Goal: Task Accomplishment & Management: Manage account settings

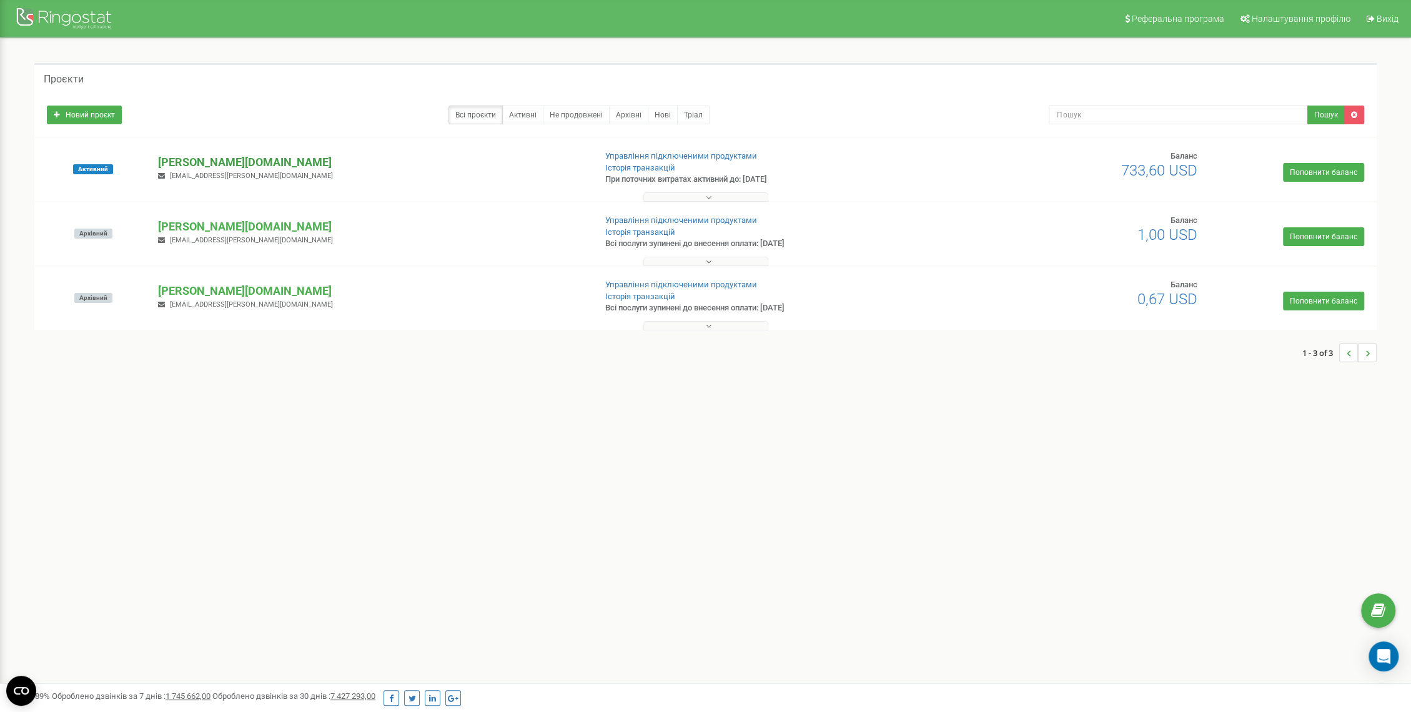
click at [200, 161] on p "[PERSON_NAME][DOMAIN_NAME]" at bounding box center [371, 162] width 427 height 16
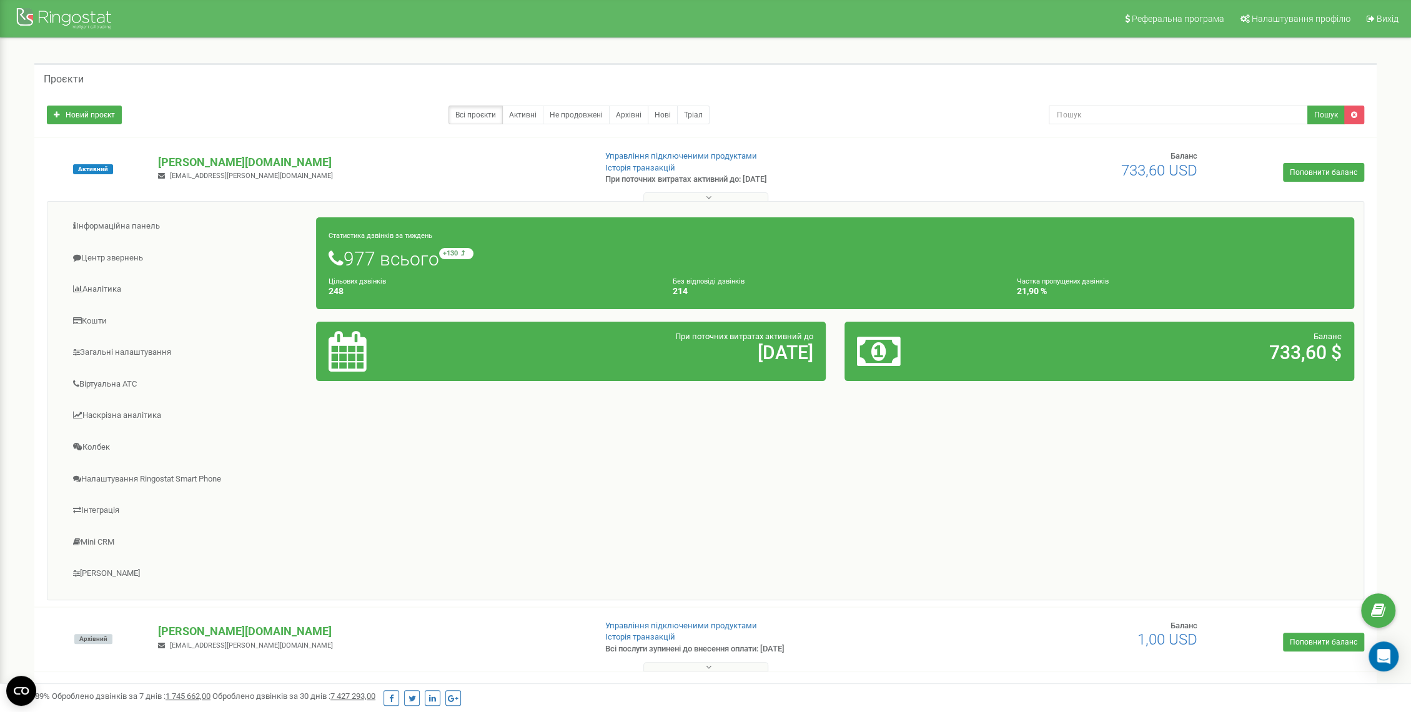
drag, startPoint x: 778, startPoint y: 174, endPoint x: 744, endPoint y: 173, distance: 34.4
click at [744, 174] on p "При поточних витратах активний до: [DATE]" at bounding box center [762, 180] width 315 height 12
click at [100, 318] on link "Кошти" at bounding box center [187, 321] width 260 height 31
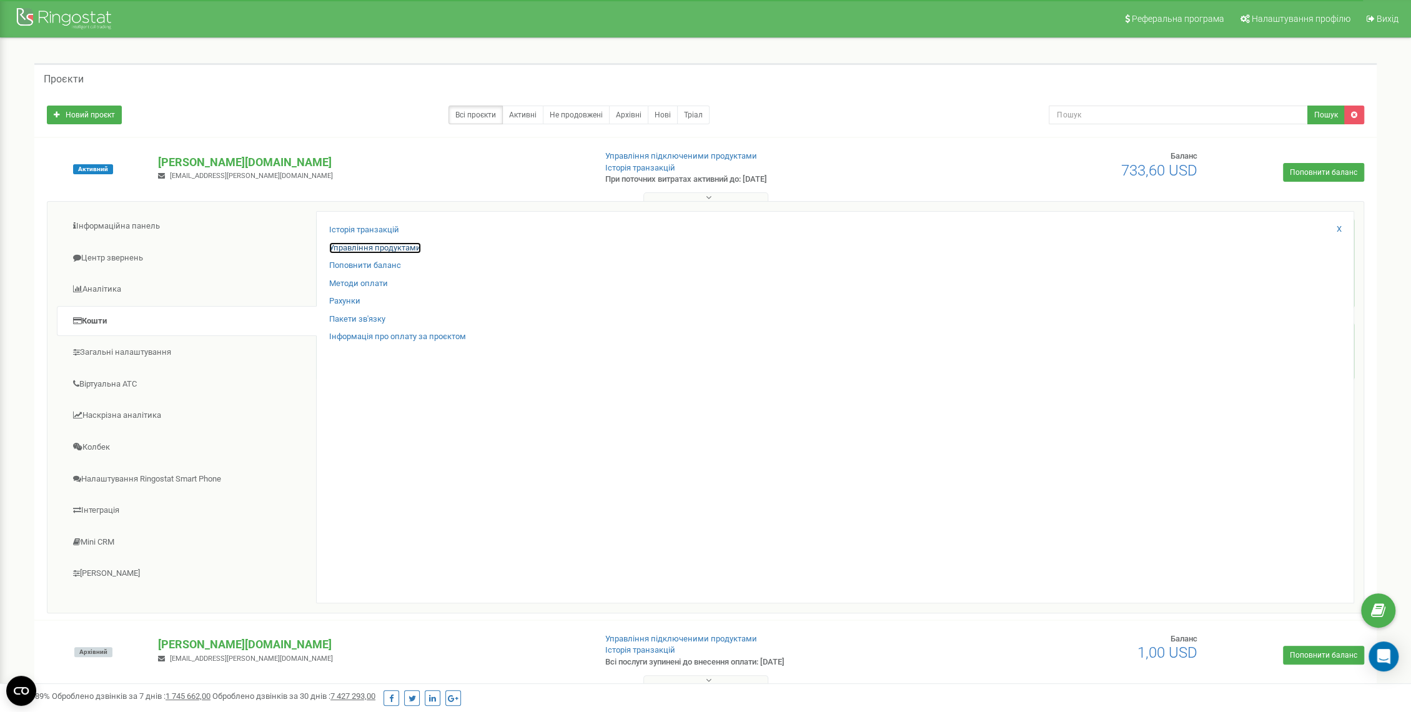
click at [383, 247] on link "Управління продуктами" at bounding box center [375, 248] width 92 height 12
click at [386, 338] on link "Інформація про оплату за проєктом" at bounding box center [397, 337] width 137 height 12
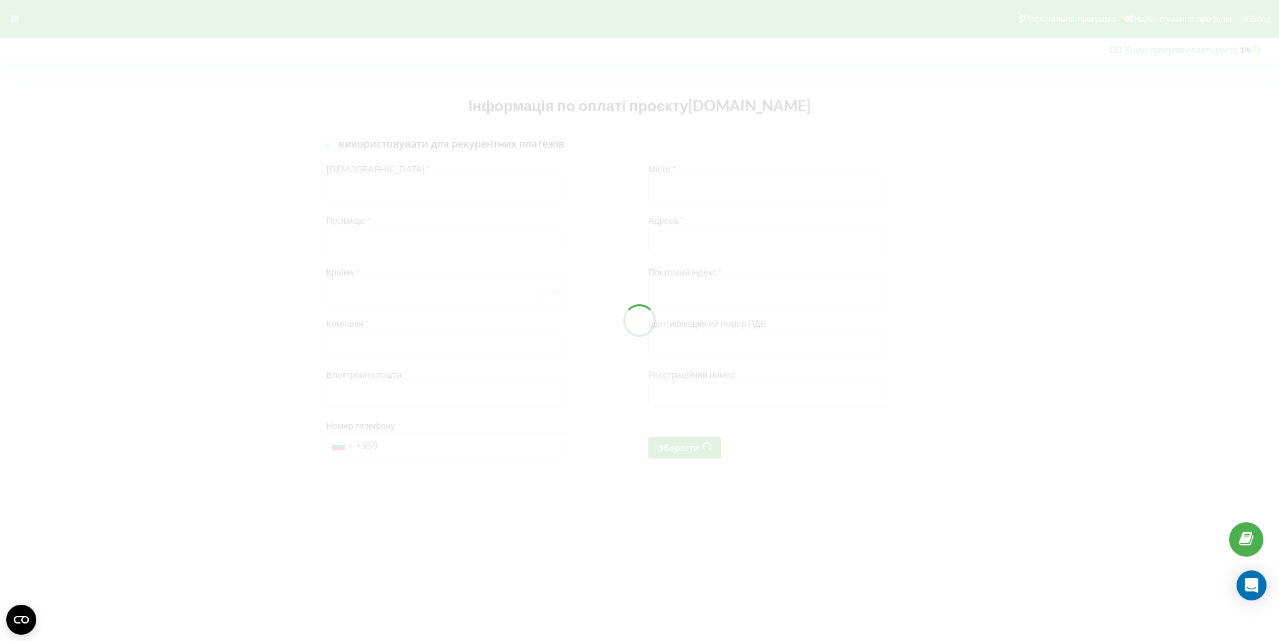
checkbox input "true"
type input "[PERSON_NAME]"
type input "Жукінська"
type input "SHELEST"
type input "[EMAIL_ADDRESS][PERSON_NAME][DOMAIN_NAME]"
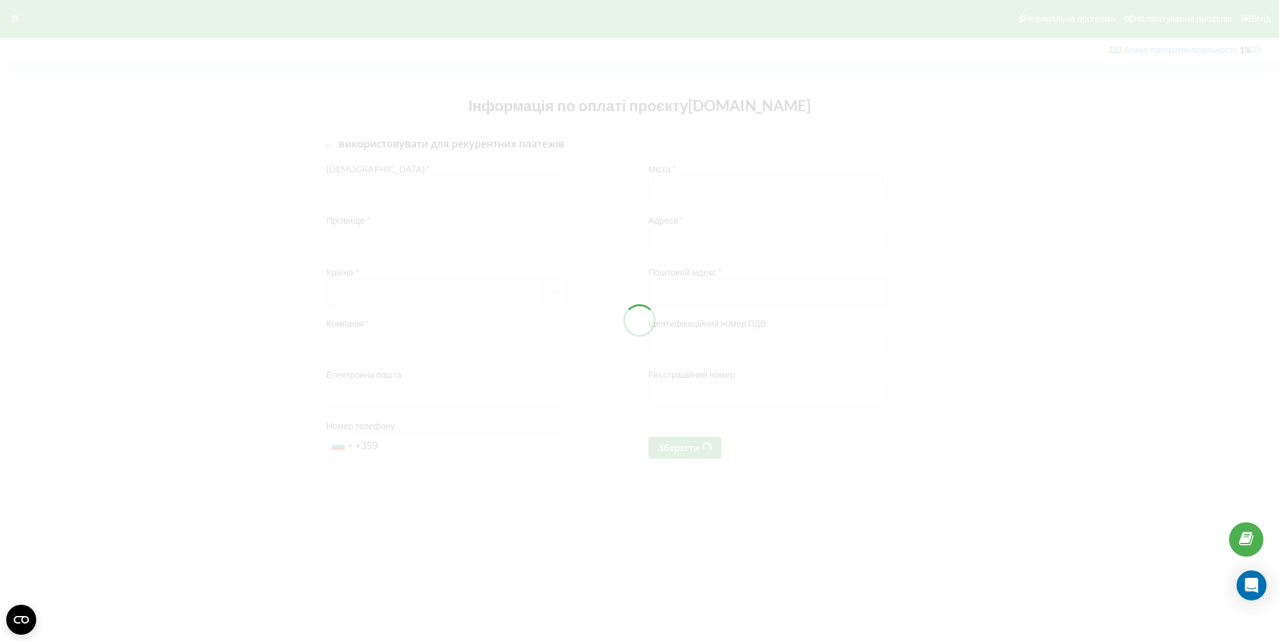
type input "Вишгород"
type input "Україна, Київська обл., Вишгородський р-н, місто Вишгород, пр.Мазепи Івана, буд…"
type input "07301"
type input "437594710087"
type input "43759474"
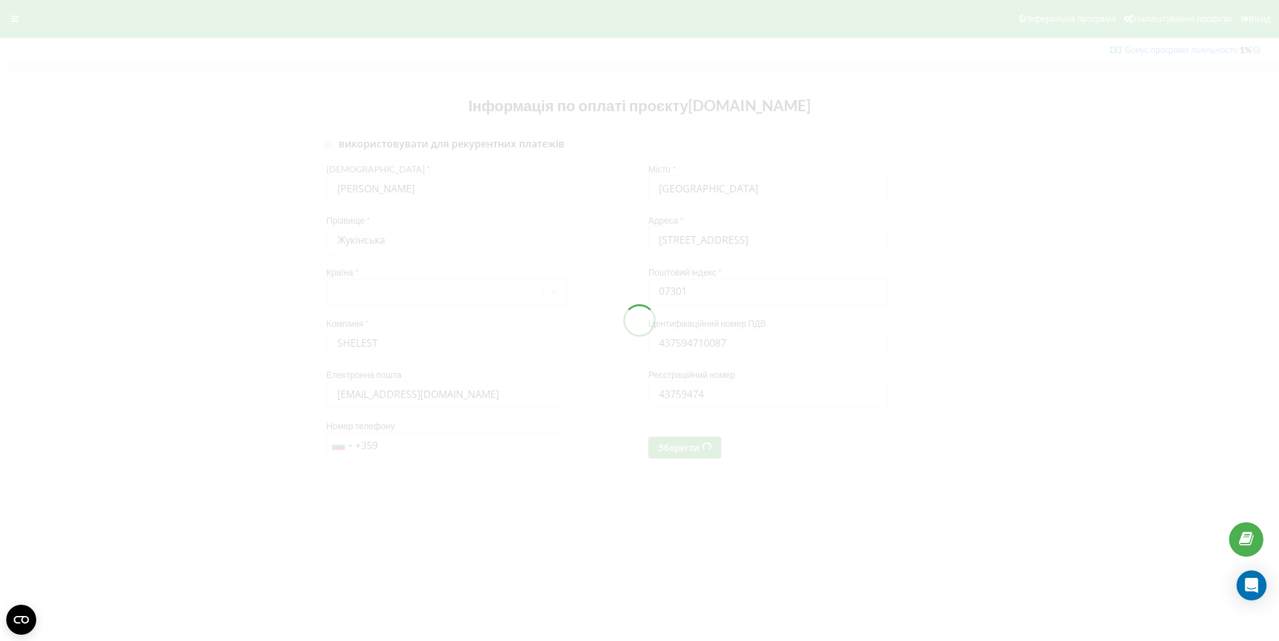
type input "+380 67 604 3932"
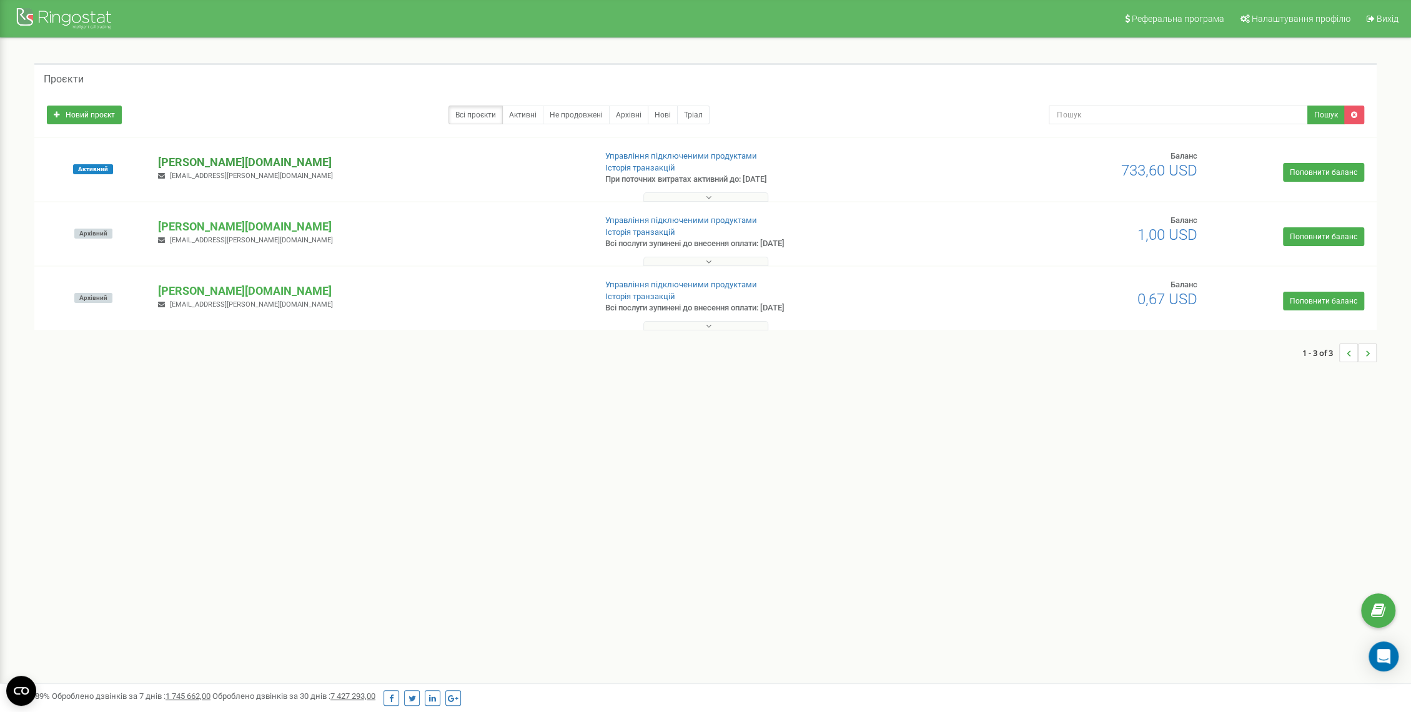
click at [195, 161] on p "[DOMAIN_NAME]" at bounding box center [371, 162] width 427 height 16
click at [687, 196] on button at bounding box center [705, 196] width 125 height 9
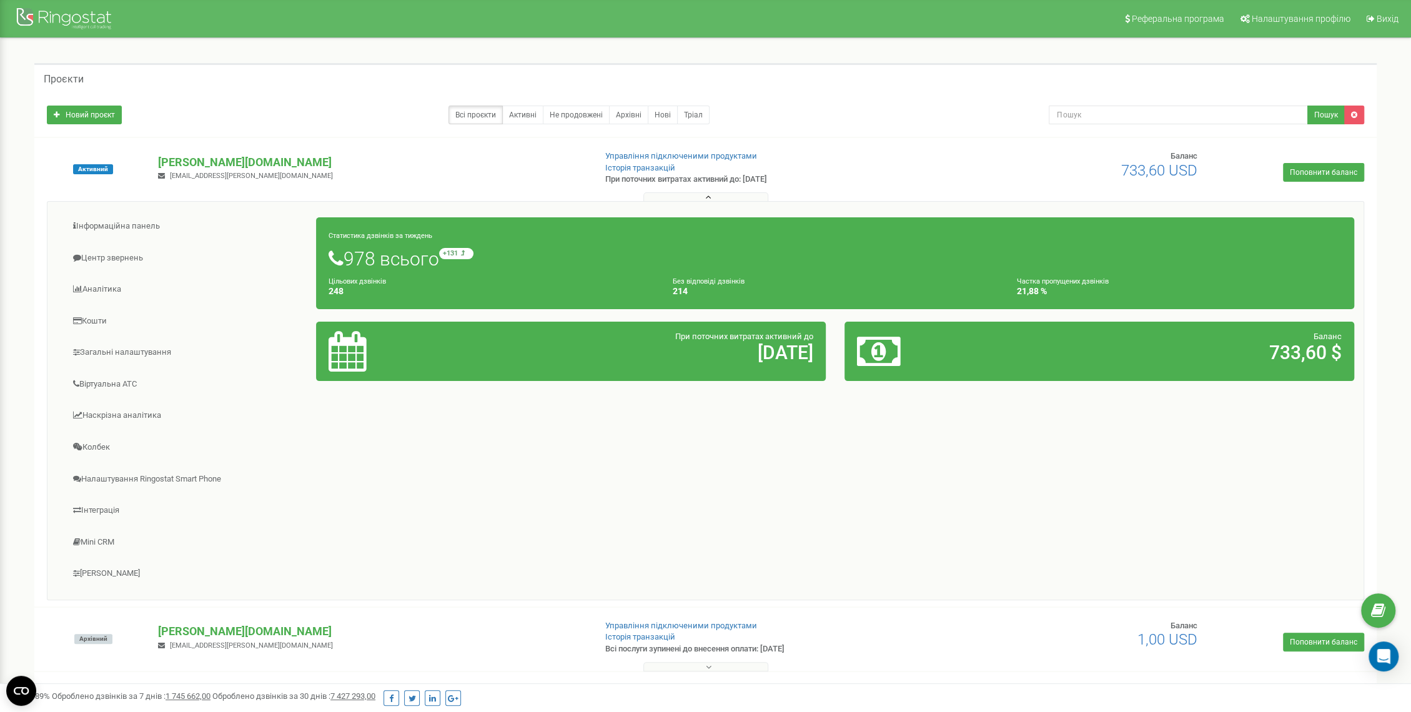
click at [687, 196] on button at bounding box center [705, 196] width 125 height 9
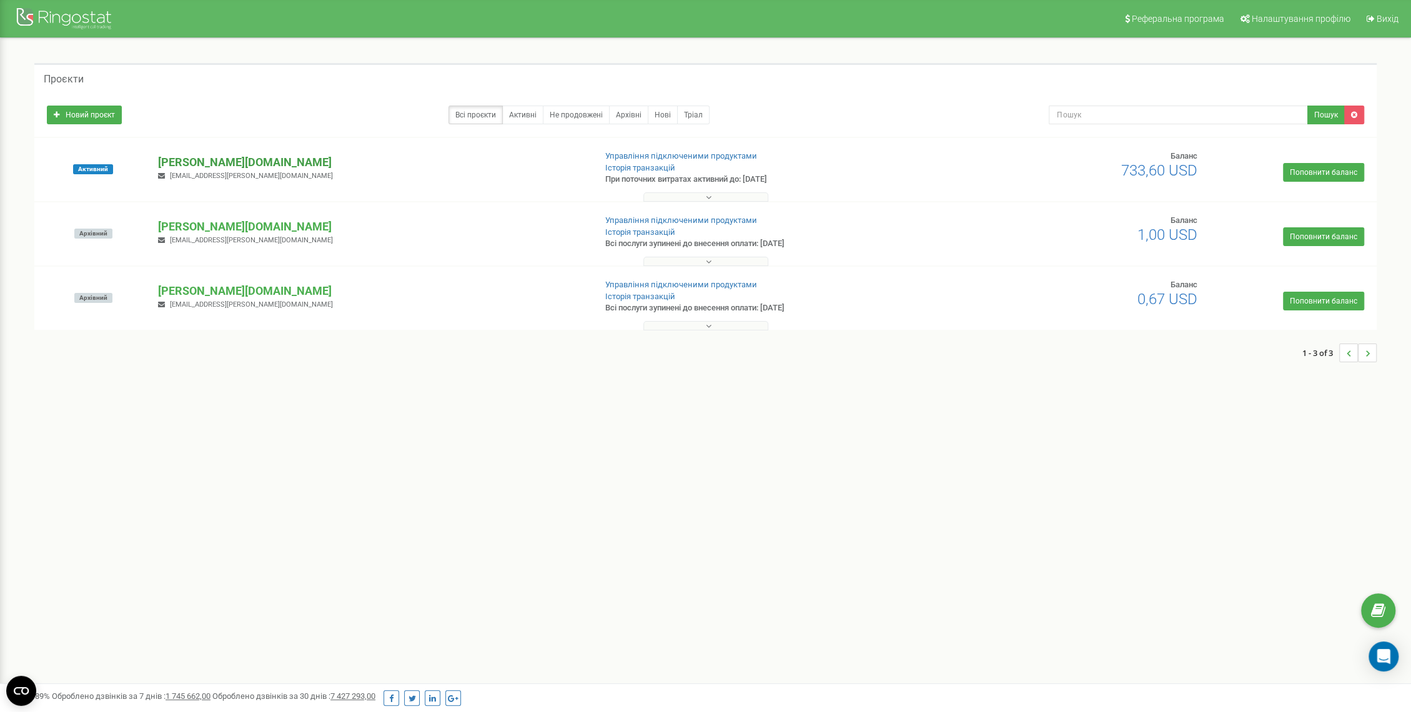
click at [182, 157] on p "[PERSON_NAME][DOMAIN_NAME]" at bounding box center [371, 162] width 427 height 16
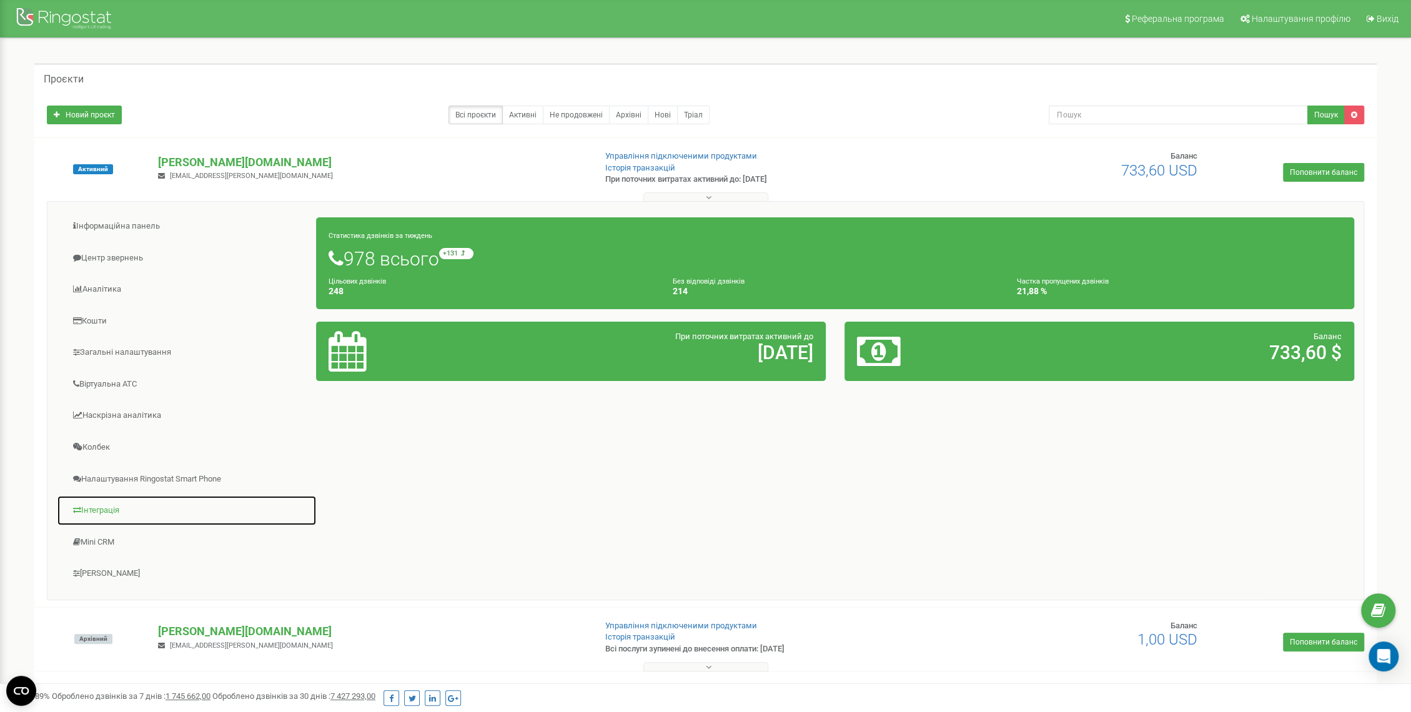
click at [112, 510] on link "Інтеграція" at bounding box center [187, 510] width 260 height 31
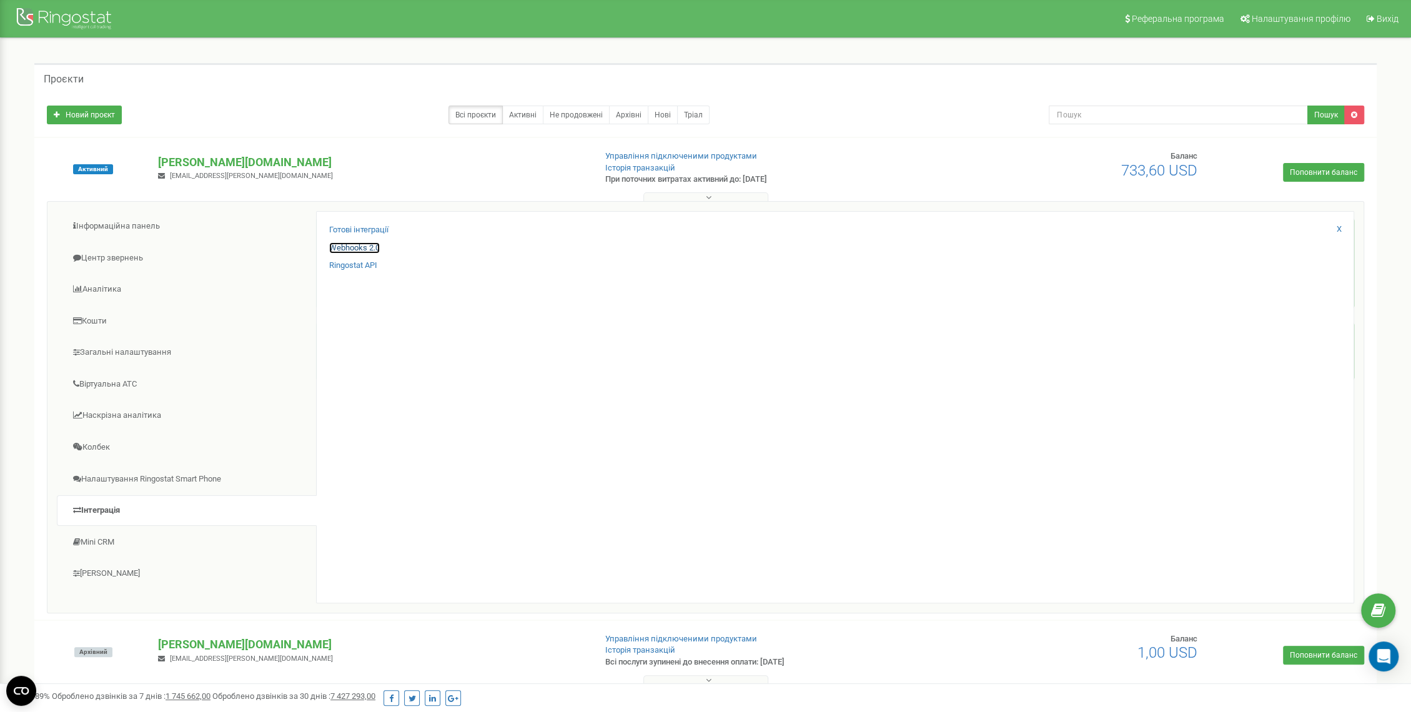
click at [363, 245] on link "Webhooks 2.0" at bounding box center [354, 248] width 51 height 12
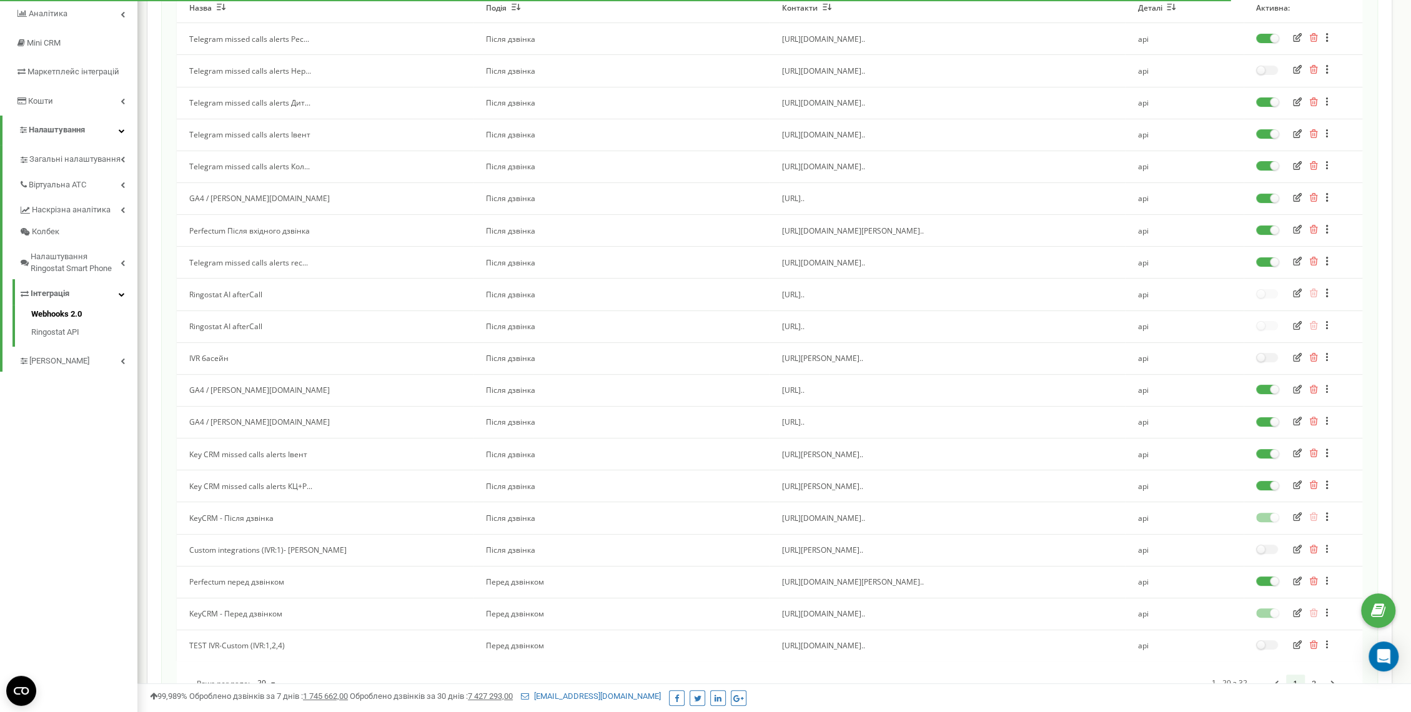
scroll to position [285, 0]
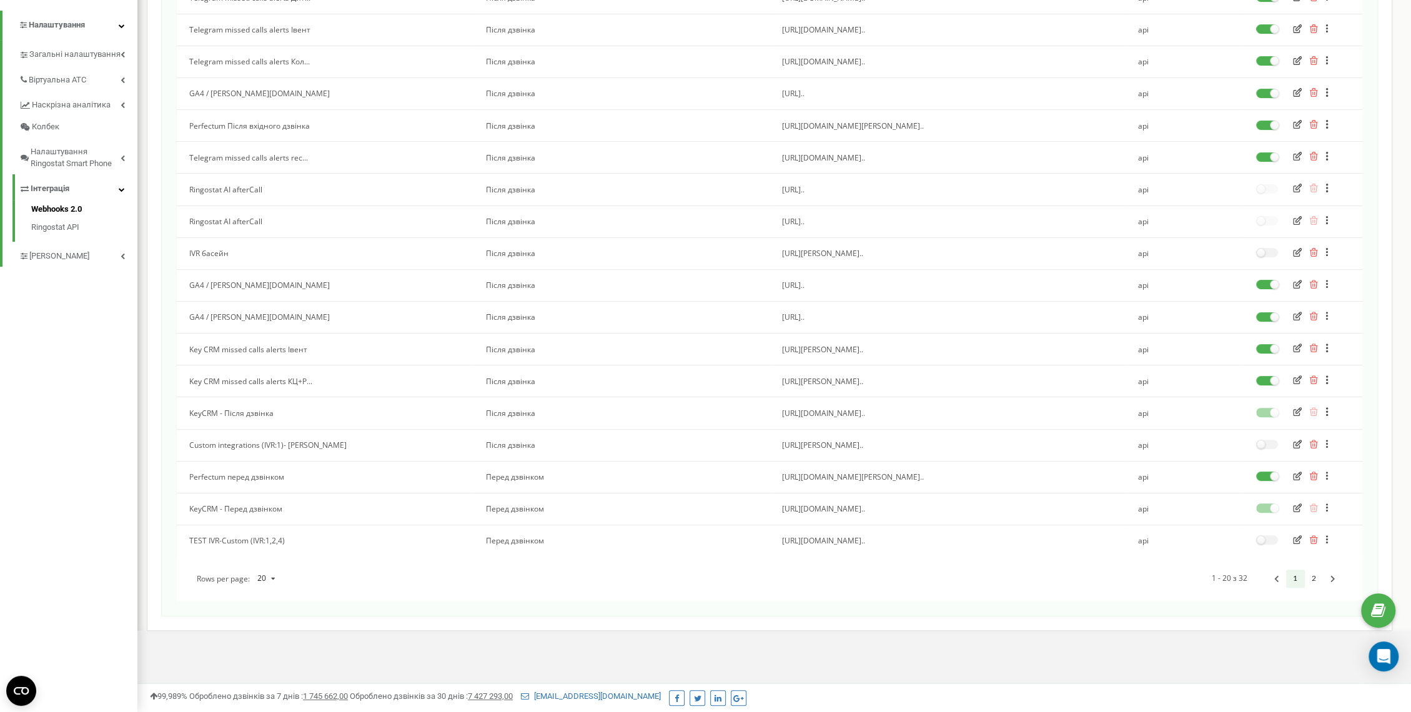
drag, startPoint x: 784, startPoint y: 539, endPoint x: 934, endPoint y: 536, distance: 149.9
click at [934, 536] on td "[URL][DOMAIN_NAME].." at bounding box center [946, 541] width 355 height 32
click at [900, 577] on div "Rows per page: 20 10 20 50 100 1 - 20 з 32 1 2" at bounding box center [769, 578] width 1185 height 19
click at [1311, 580] on link "2" at bounding box center [1314, 579] width 19 height 18
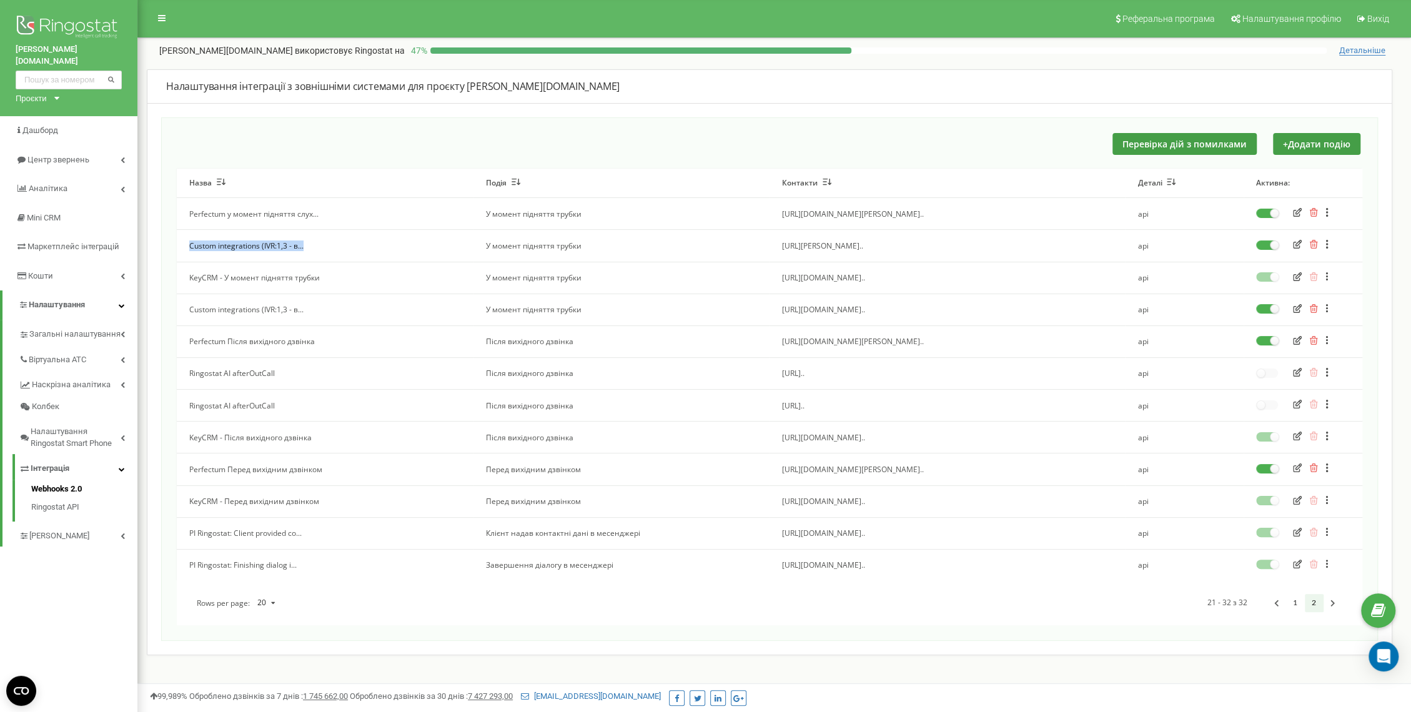
drag, startPoint x: 433, startPoint y: 244, endPoint x: 184, endPoint y: 245, distance: 248.5
click at [184, 245] on td "Custom integrations (IVR:1,3 - в..." at bounding box center [325, 246] width 297 height 32
drag, startPoint x: 493, startPoint y: 245, endPoint x: 604, endPoint y: 247, distance: 111.8
click at [604, 247] on td "У момент підняття трубки" at bounding box center [621, 246] width 297 height 32
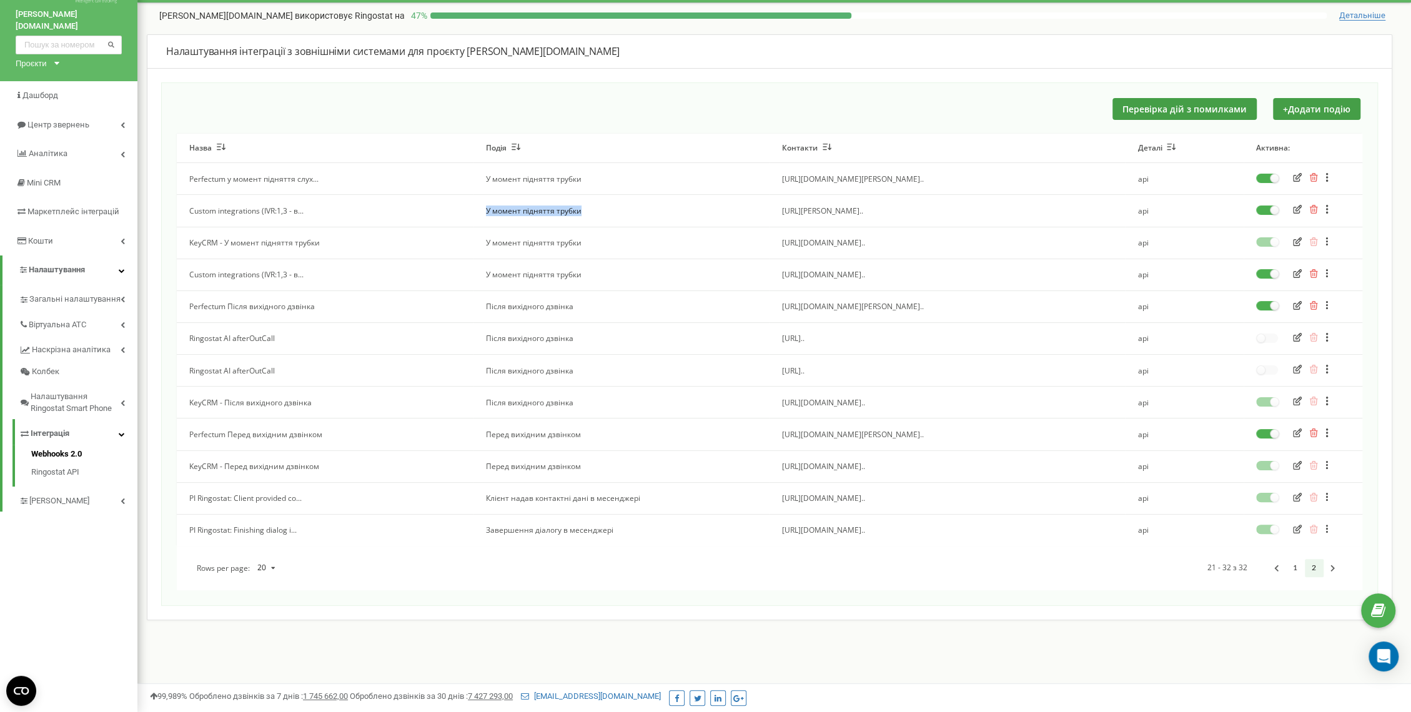
scroll to position [37, 0]
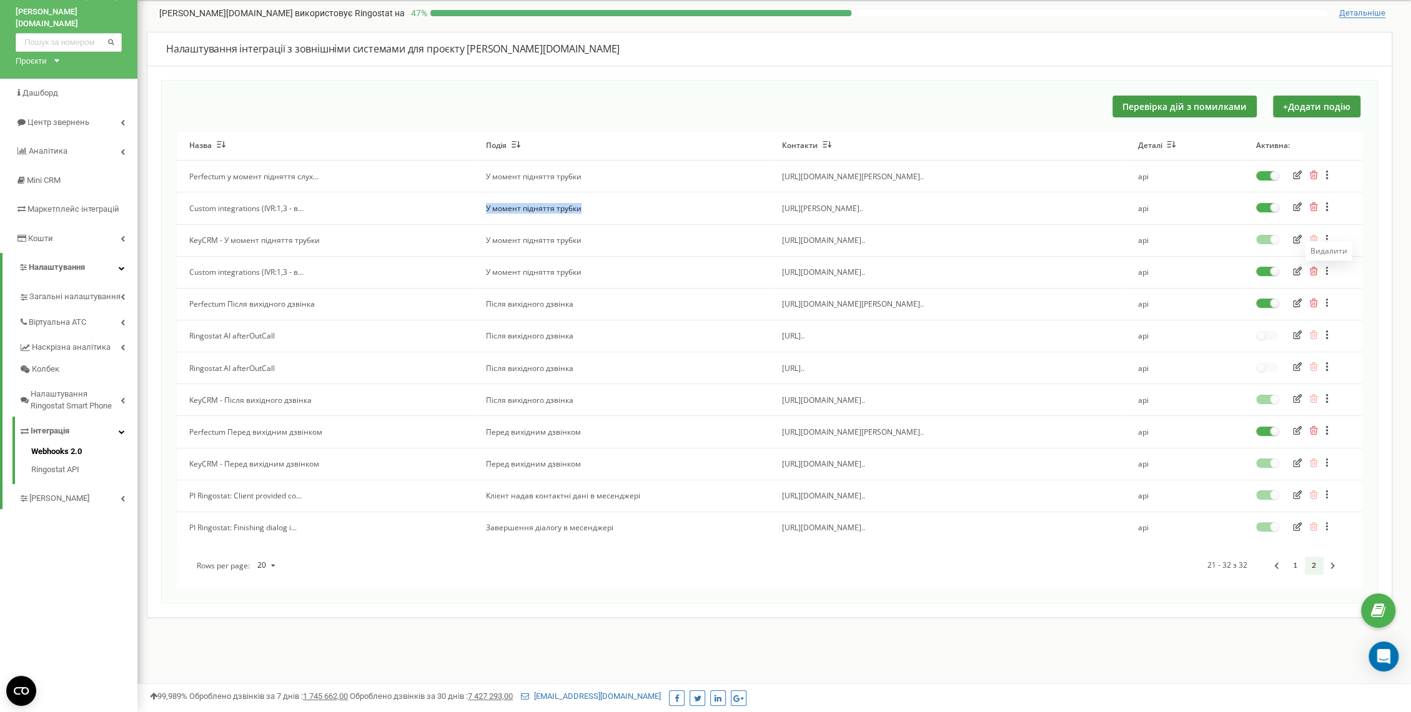
click at [1312, 273] on icon "button" at bounding box center [1314, 271] width 8 height 9
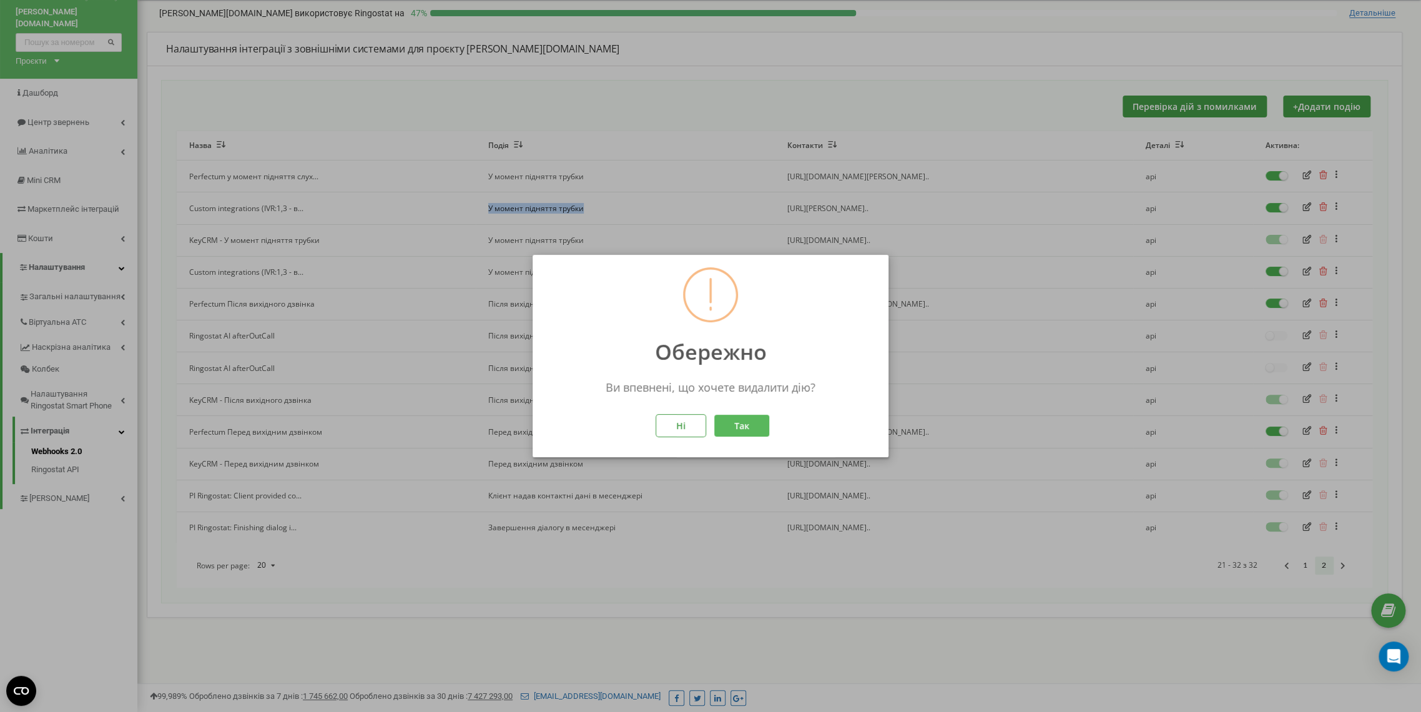
click at [760, 424] on button "Так" at bounding box center [741, 426] width 55 height 22
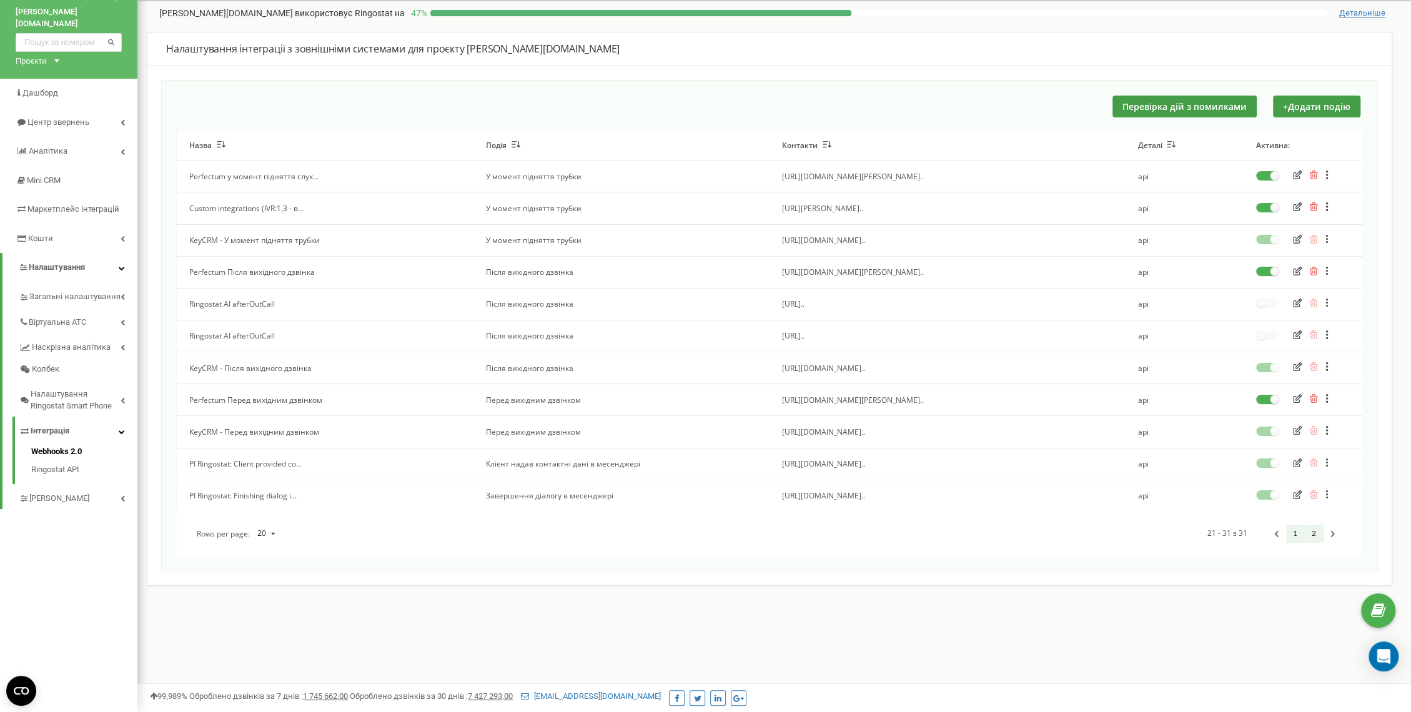
click at [1301, 538] on link "1" at bounding box center [1295, 534] width 19 height 18
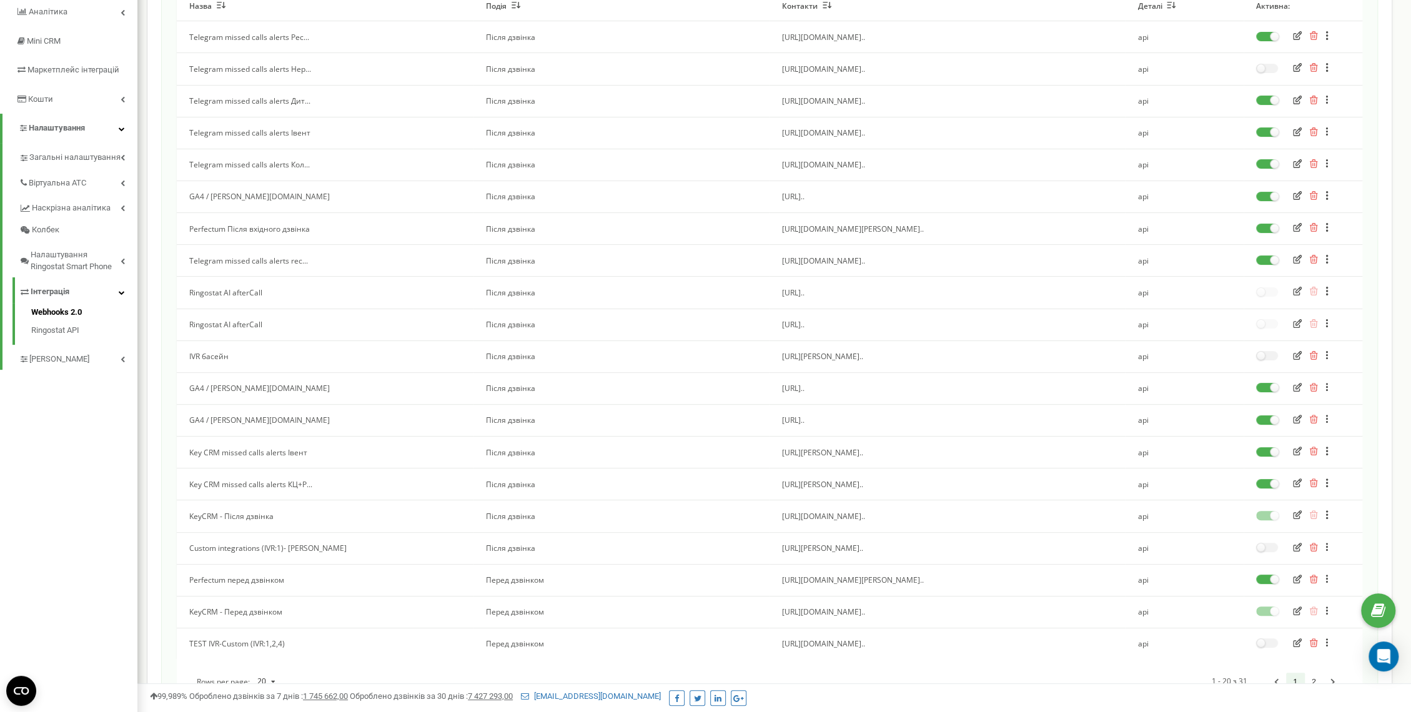
scroll to position [146, 0]
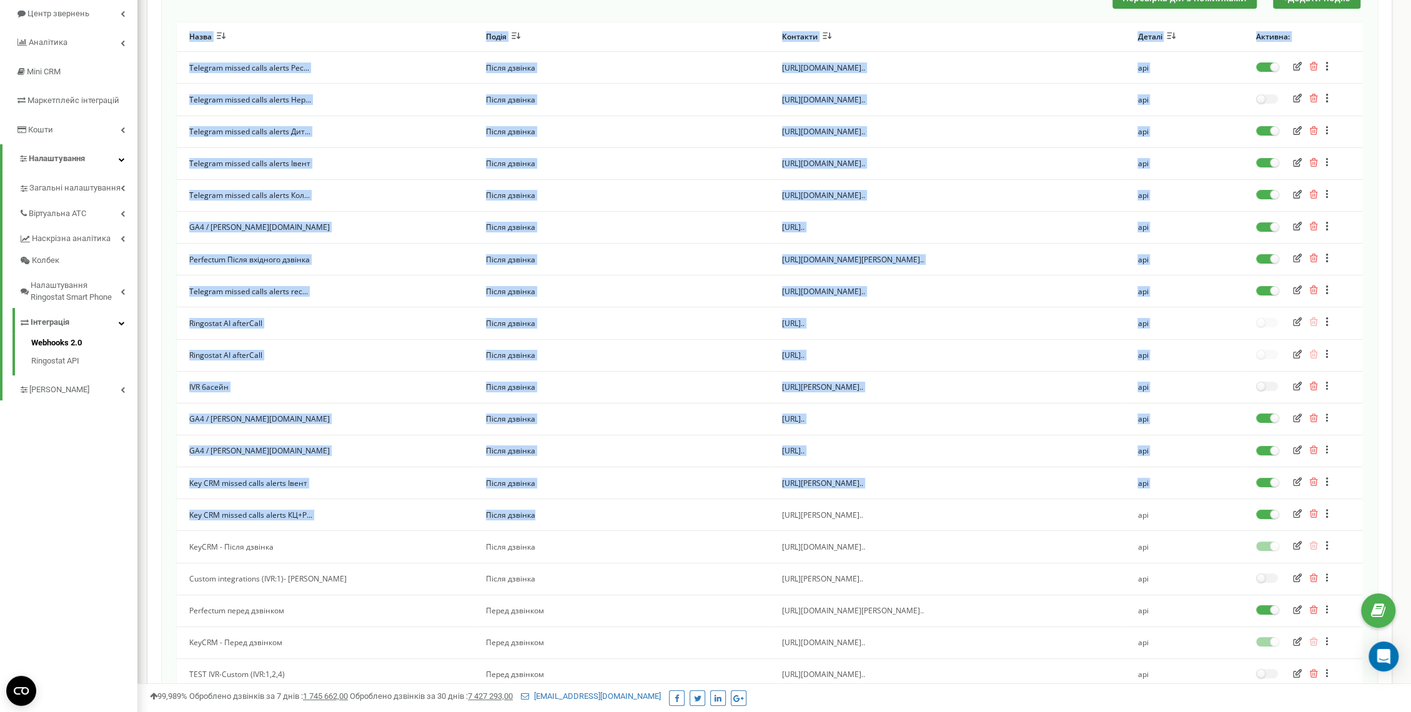
drag, startPoint x: 759, startPoint y: 520, endPoint x: 164, endPoint y: 428, distance: 602.3
click at [164, 428] on div "Перевірка дій з помилками + Додати подію Назва Подія Контакти Деталі Активна: T…" at bounding box center [769, 360] width 1216 height 779
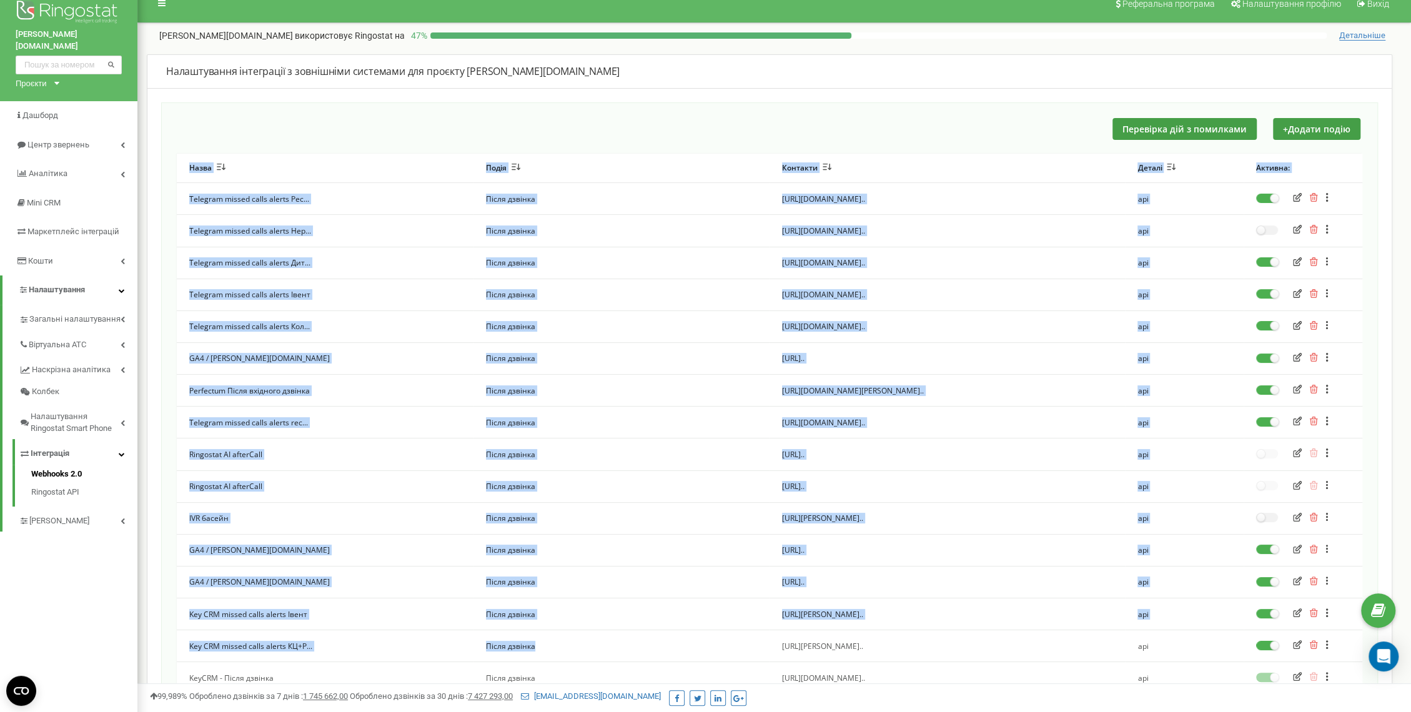
scroll to position [0, 0]
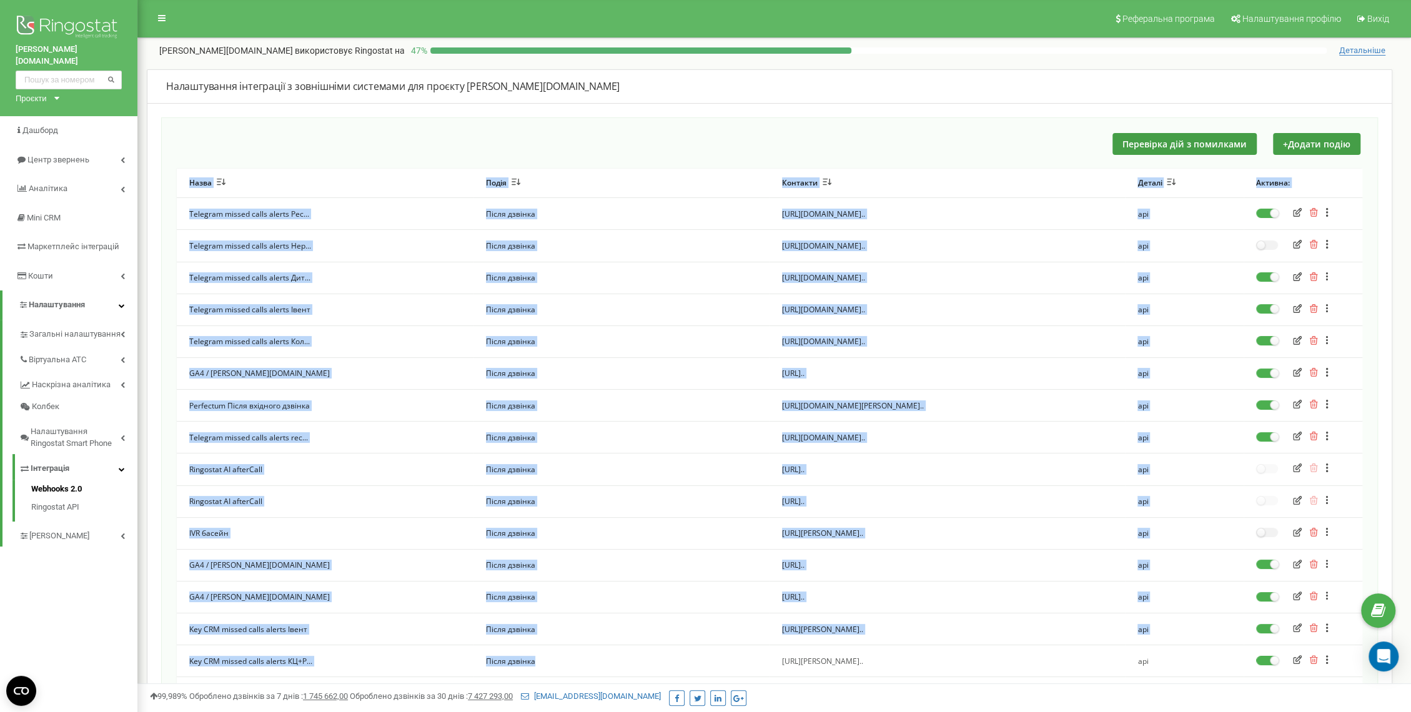
click at [414, 173] on th "Назва" at bounding box center [325, 183] width 297 height 29
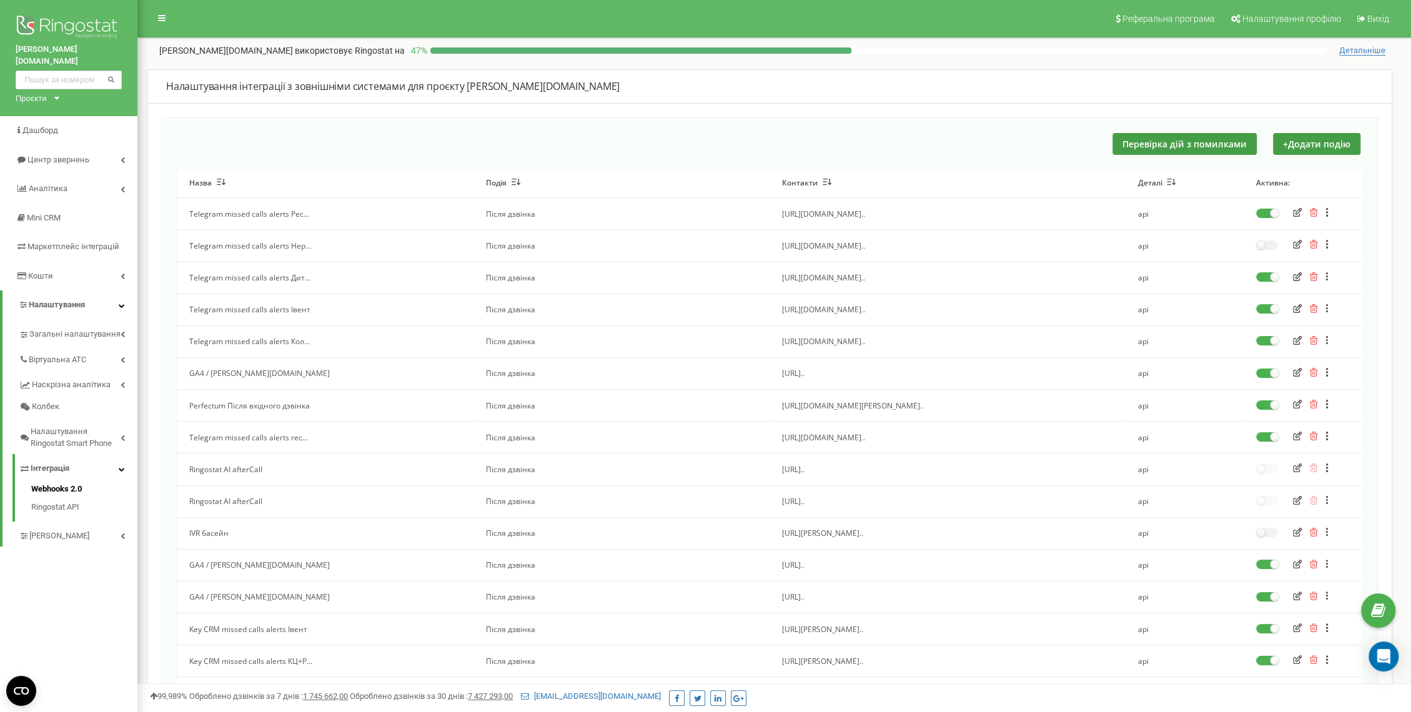
scroll to position [285, 0]
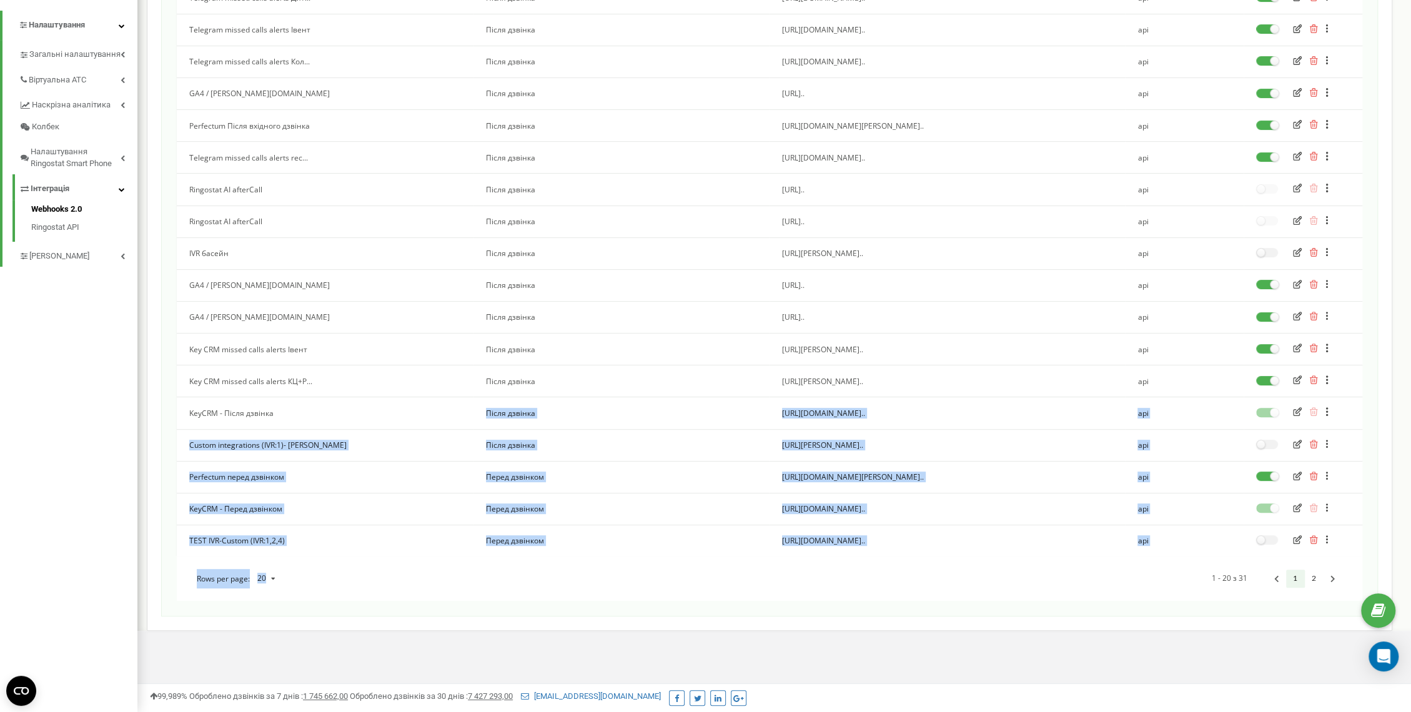
drag, startPoint x: 536, startPoint y: 538, endPoint x: 284, endPoint y: 402, distance: 286.1
click at [284, 402] on div "Назва Подія Контакти Деталі Активна: Telegram missed calls alerts Рес... Після …" at bounding box center [769, 245] width 1185 height 712
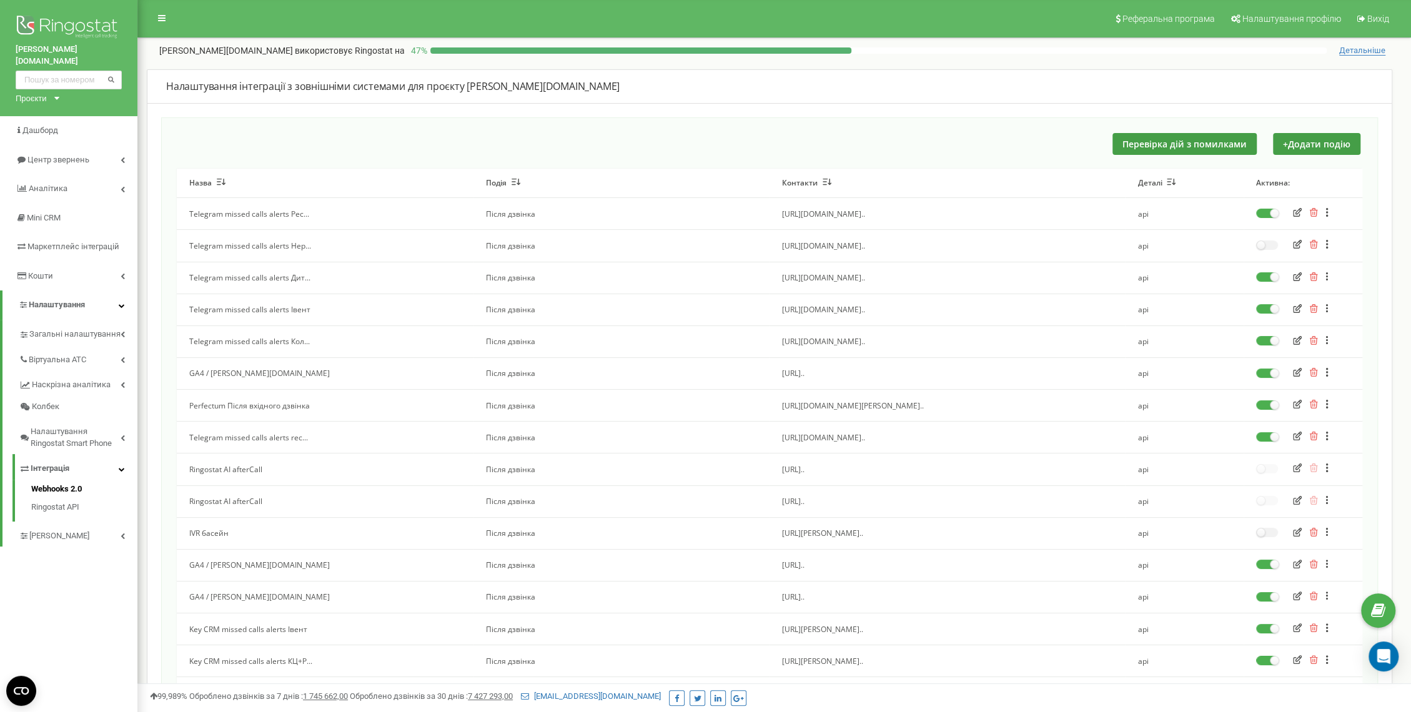
scroll to position [0, 0]
